Goal: Find specific page/section: Find specific page/section

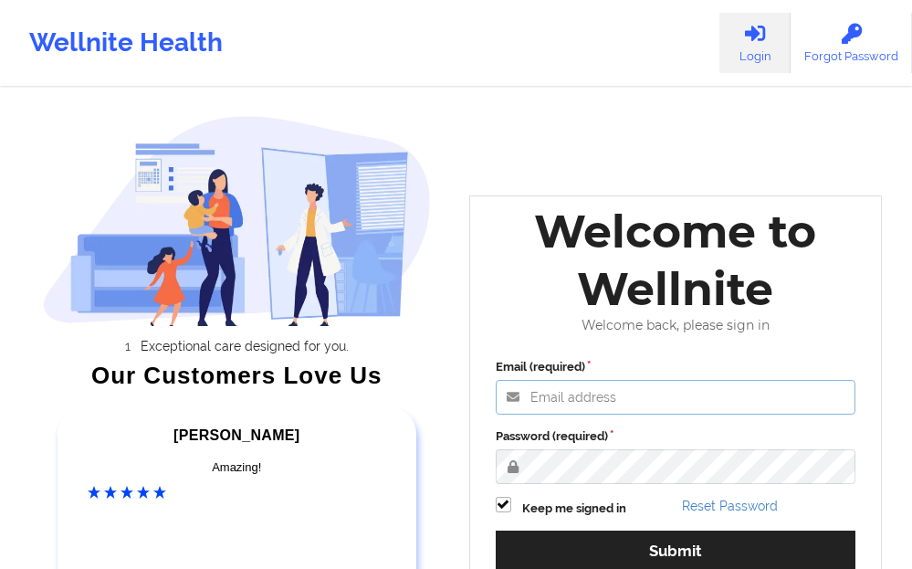
click at [547, 399] on input "Email (required)" at bounding box center [676, 397] width 360 height 35
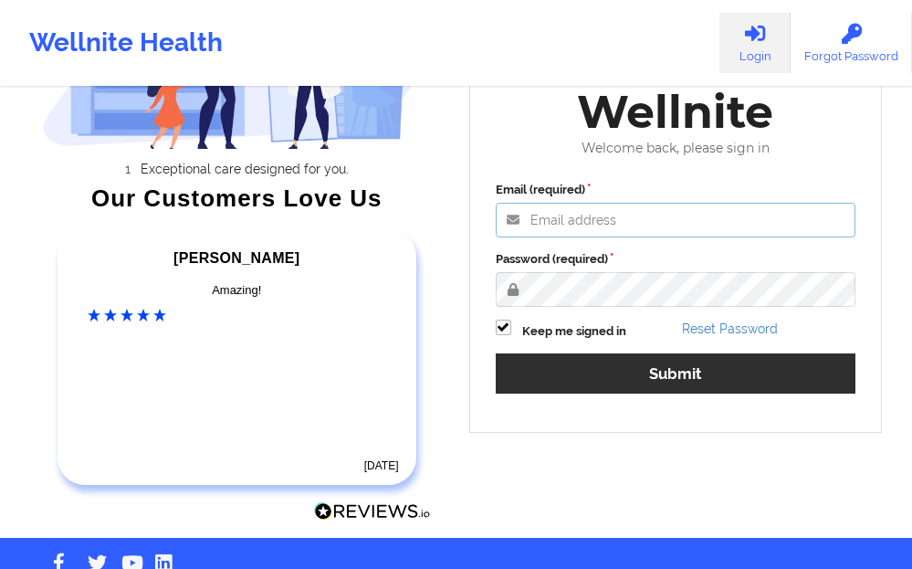
scroll to position [183, 0]
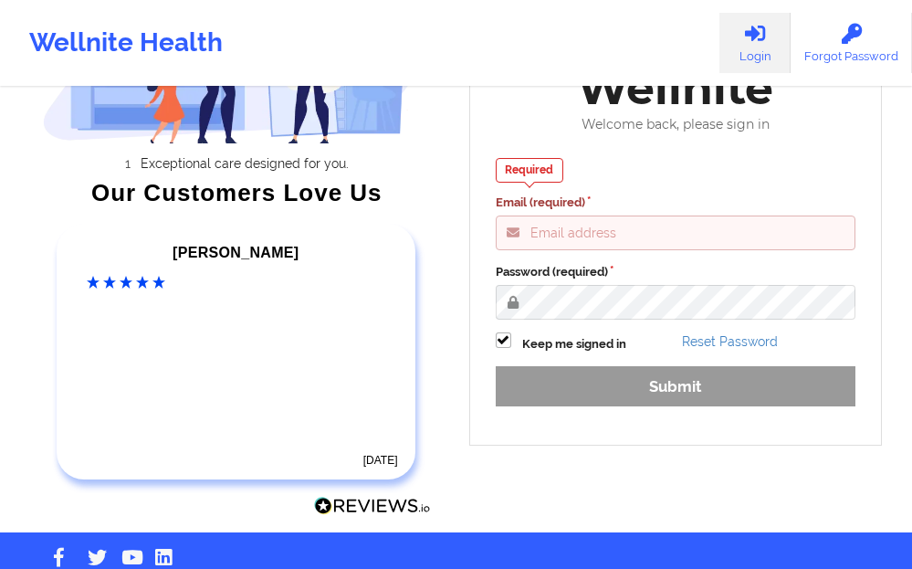
click at [547, 239] on input "Email (required)" at bounding box center [676, 232] width 360 height 35
paste input "[EMAIL_ADDRESS][DOMAIN_NAME]"
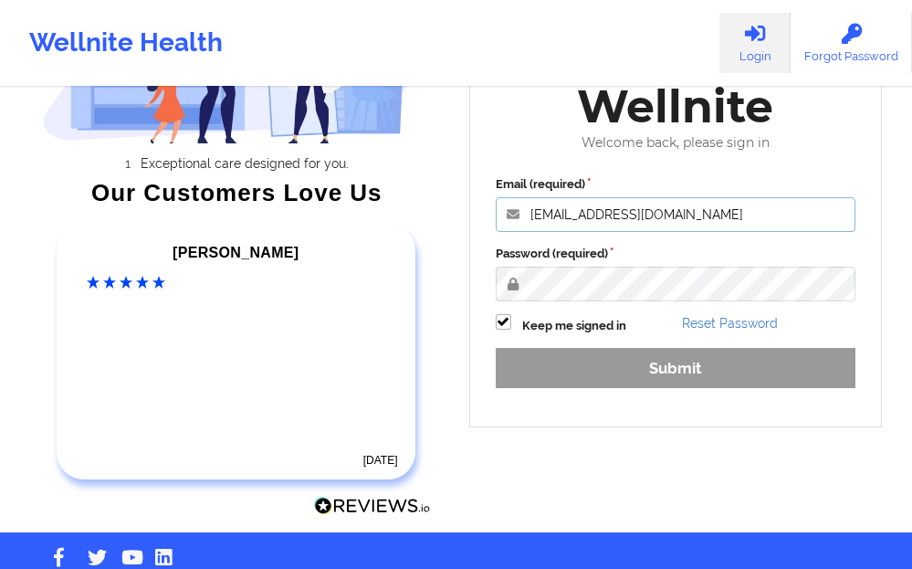
type input "[EMAIL_ADDRESS][DOMAIN_NAME]"
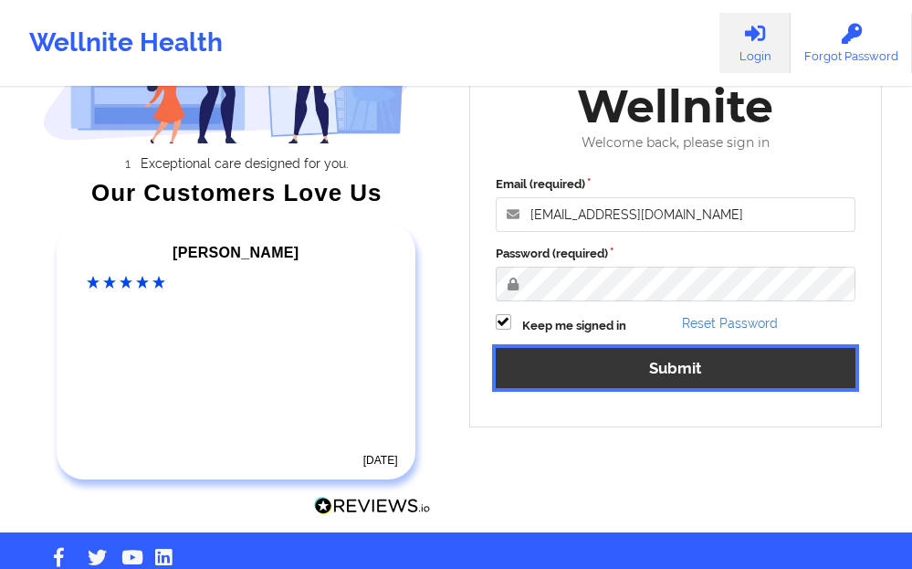
click at [574, 363] on button "Submit" at bounding box center [676, 367] width 360 height 39
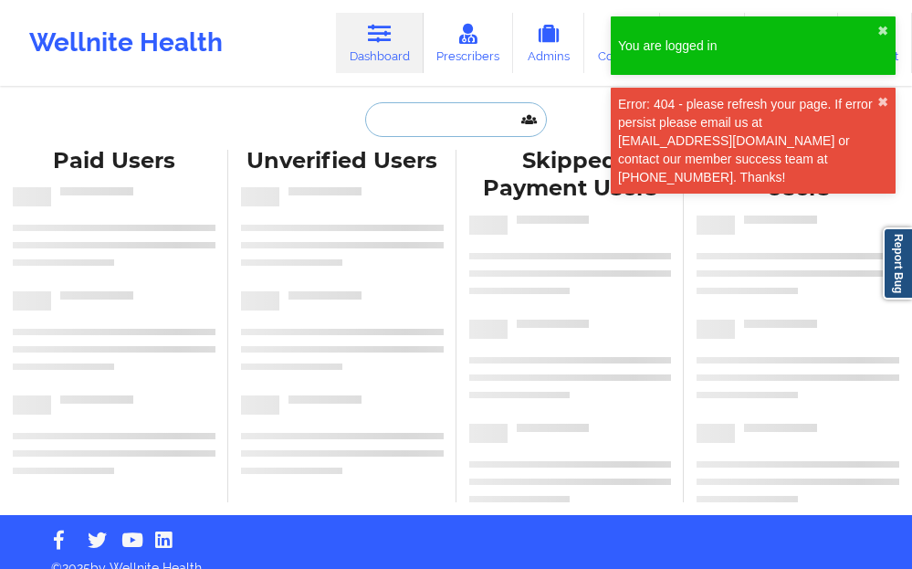
click at [417, 115] on input "text" at bounding box center [455, 119] width 181 height 35
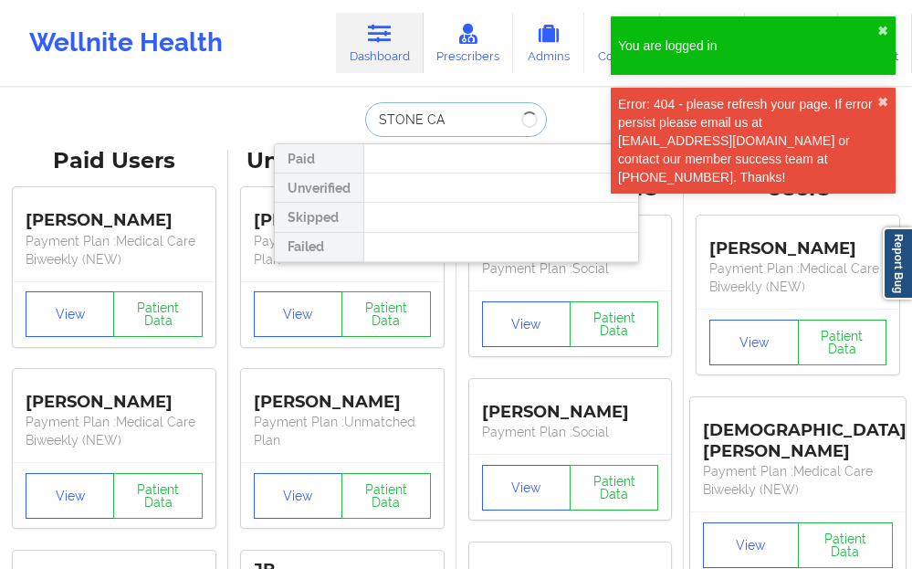
type input "STONE CAO"
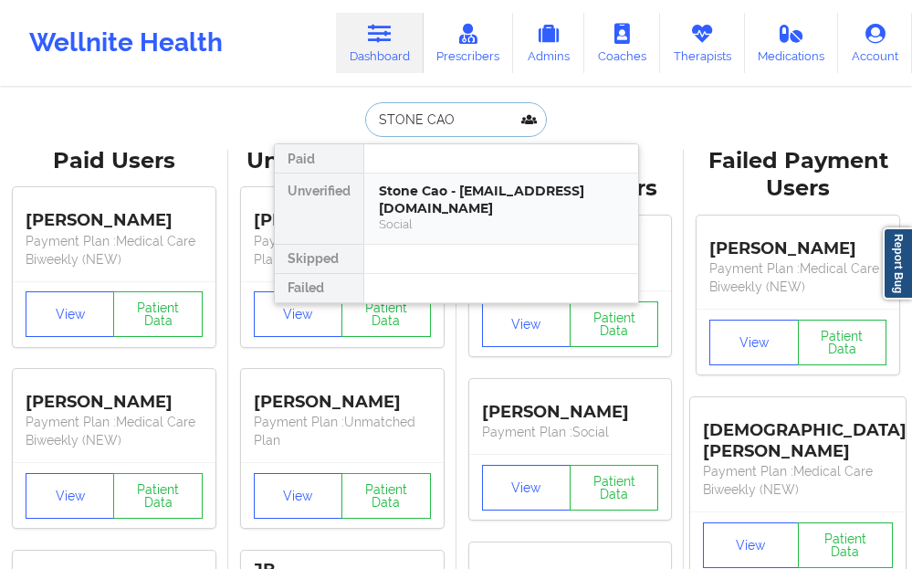
click at [449, 186] on div "Stone Cao - [EMAIL_ADDRESS][DOMAIN_NAME]" at bounding box center [501, 200] width 245 height 34
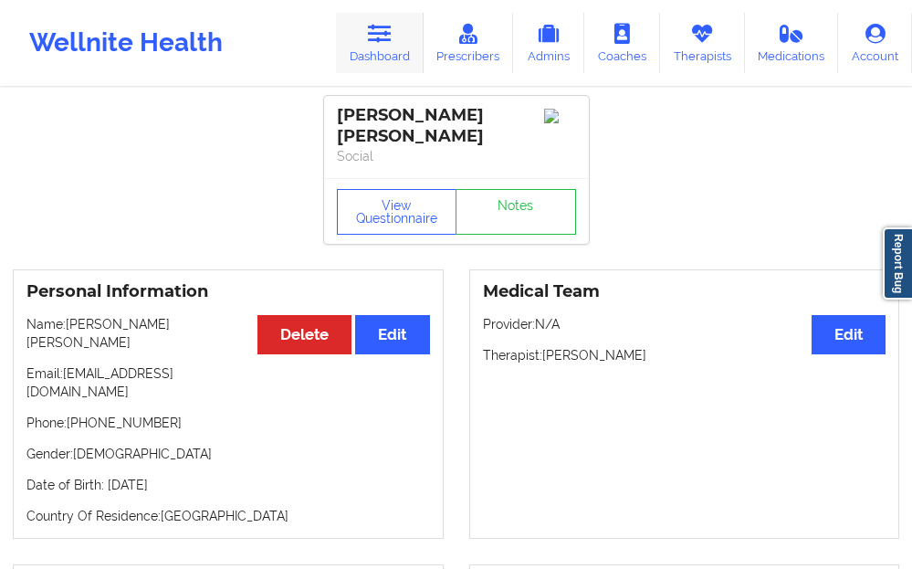
click at [390, 52] on link "Dashboard" at bounding box center [380, 43] width 88 height 60
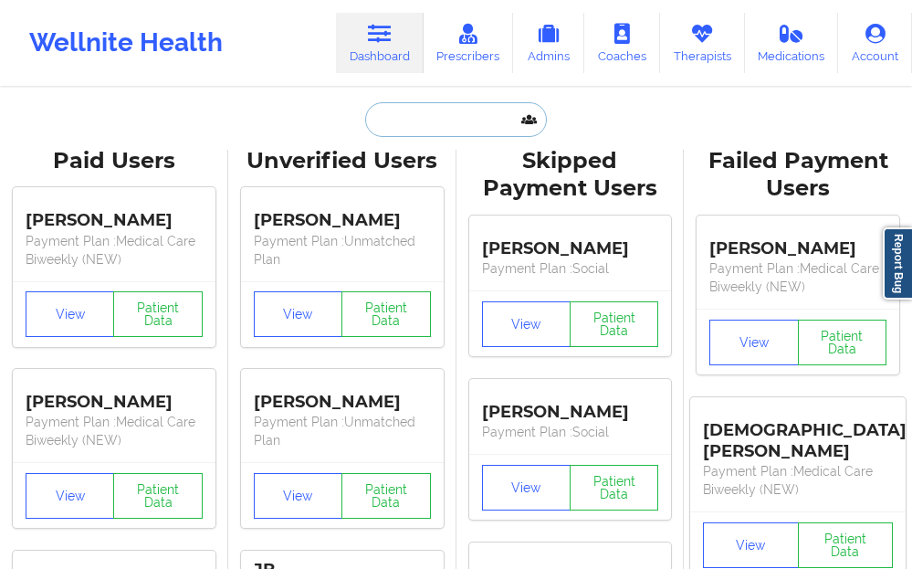
click at [380, 118] on input "text" at bounding box center [455, 119] width 181 height 35
click at [381, 120] on input "text" at bounding box center [455, 119] width 181 height 35
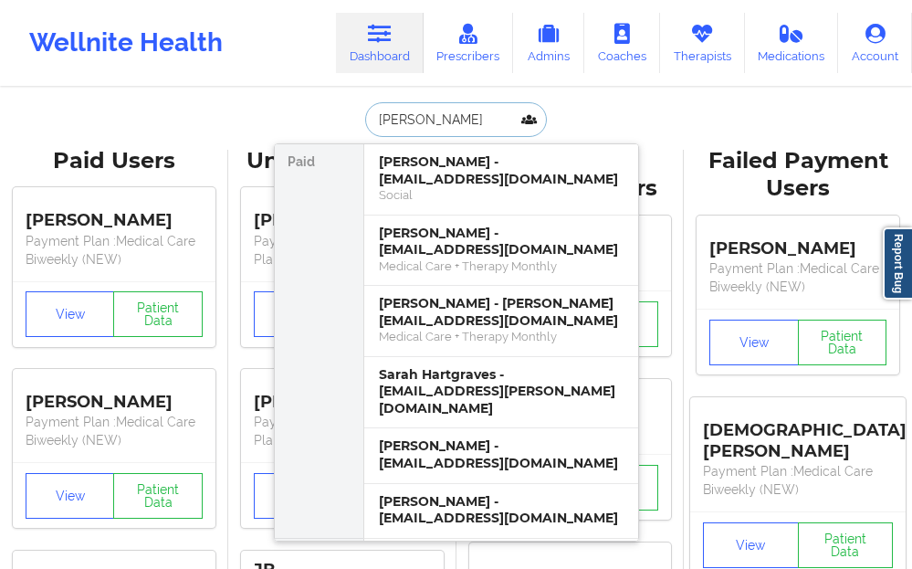
type input "[PERSON_NAME]"
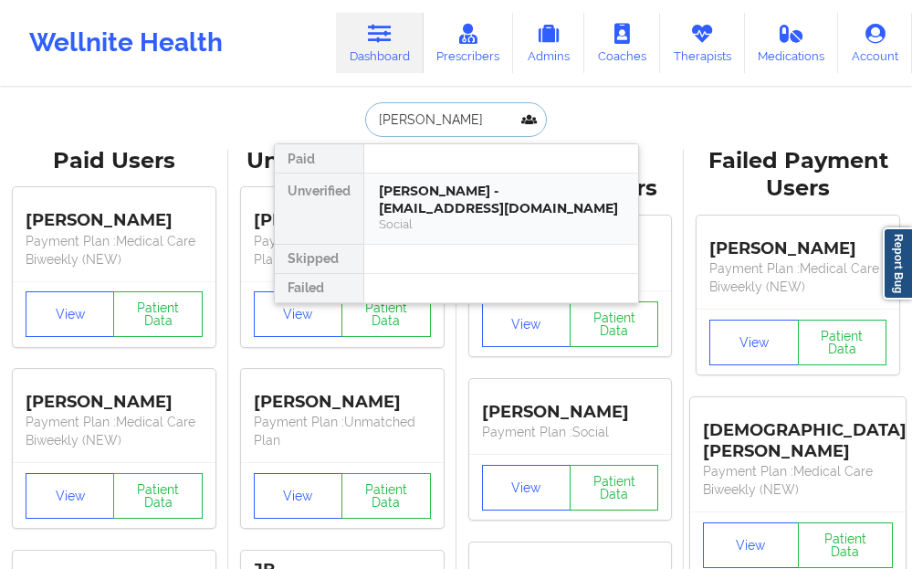
click at [439, 182] on div "[PERSON_NAME] - [EMAIL_ADDRESS][DOMAIN_NAME] Social" at bounding box center [501, 208] width 274 height 70
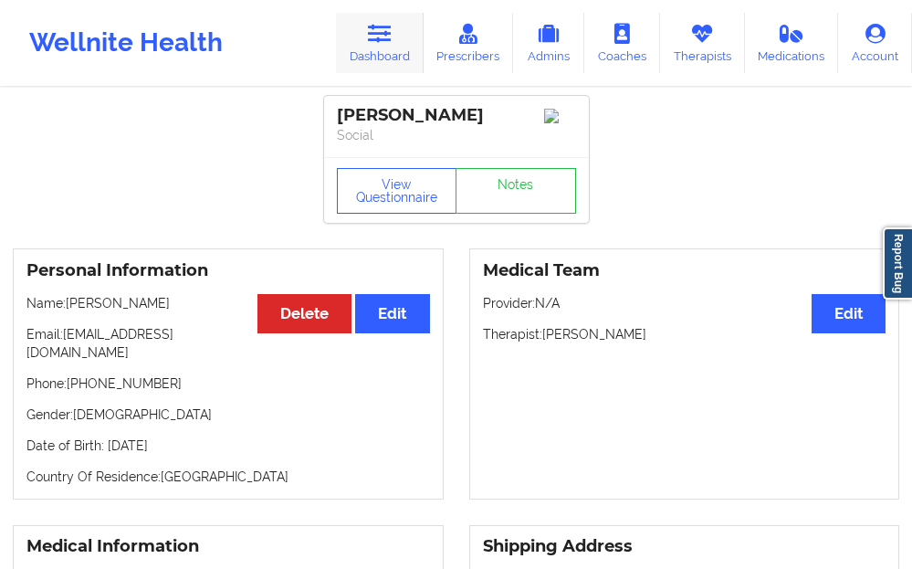
click at [389, 47] on link "Dashboard" at bounding box center [380, 43] width 88 height 60
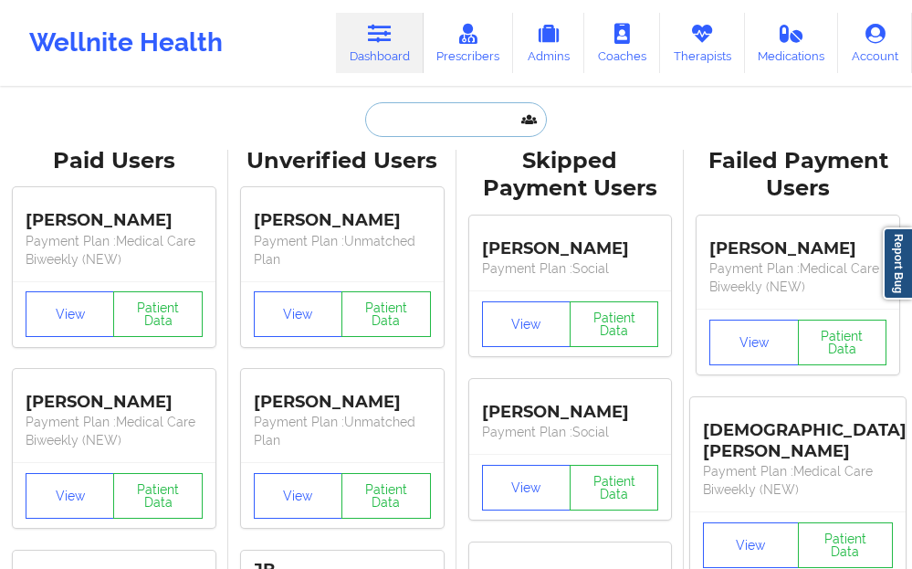
click at [402, 130] on input "text" at bounding box center [455, 119] width 181 height 35
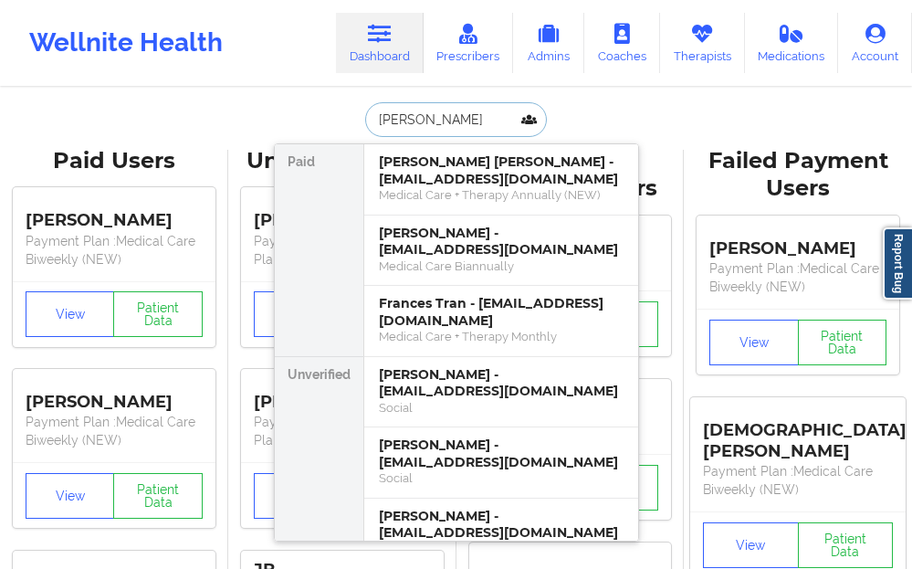
type input "[PERSON_NAME]"
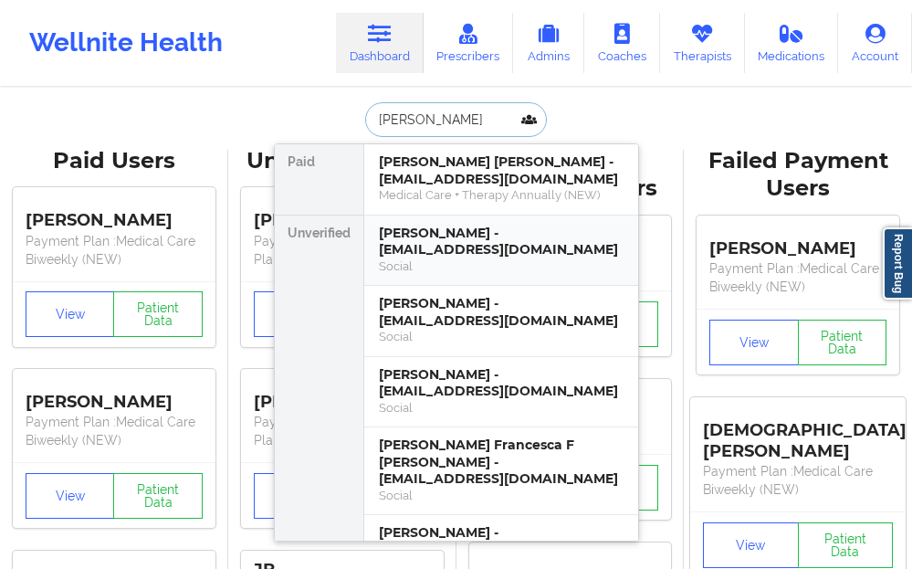
click at [443, 262] on div "Social" at bounding box center [501, 266] width 245 height 16
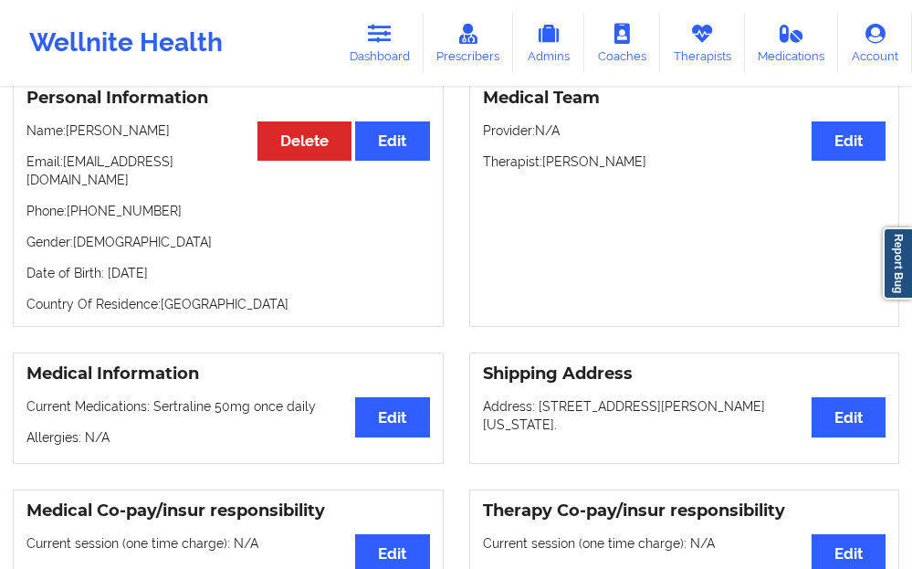
scroll to position [183, 0]
